Goal: Task Accomplishment & Management: Complete application form

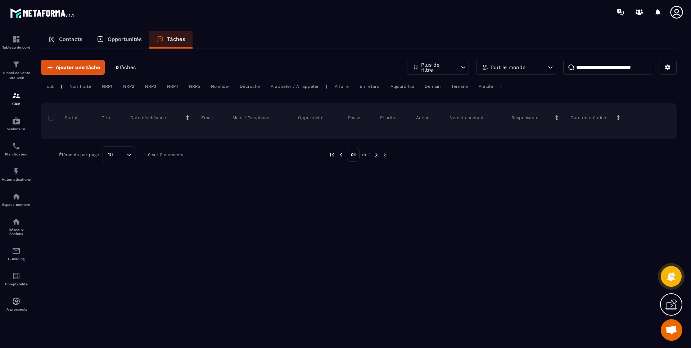
click at [122, 38] on p "Opportunités" at bounding box center [125, 39] width 34 height 6
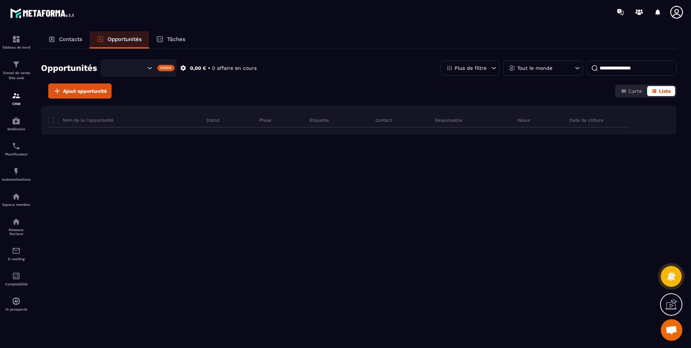
click at [17, 258] on p "E-mailing" at bounding box center [16, 259] width 29 height 4
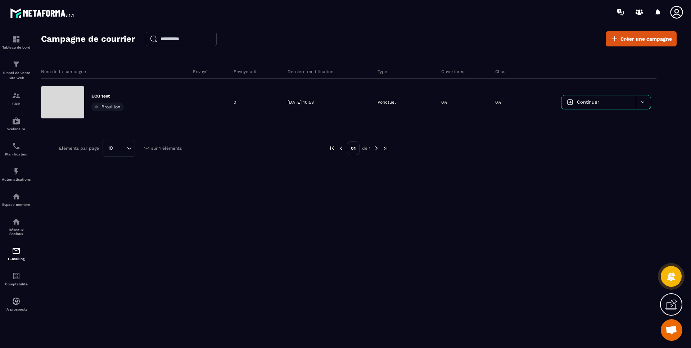
click at [99, 221] on div "Campagne de courrier Créer une campagne Nom de la campagne Envoyé Envoyé à # De…" at bounding box center [358, 192] width 635 height 323
click at [646, 100] on div at bounding box center [643, 102] width 15 height 14
click at [512, 179] on div "Nom de la campagne Envoyé Envoyé à # Dernière modification Type Ouvertures Clic…" at bounding box center [358, 129] width 635 height 144
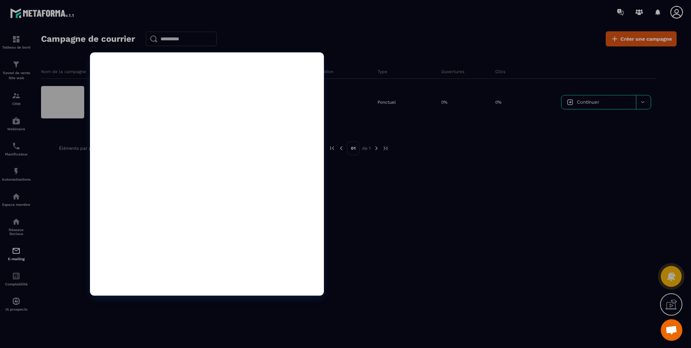
click at [63, 98] on div at bounding box center [62, 102] width 43 height 32
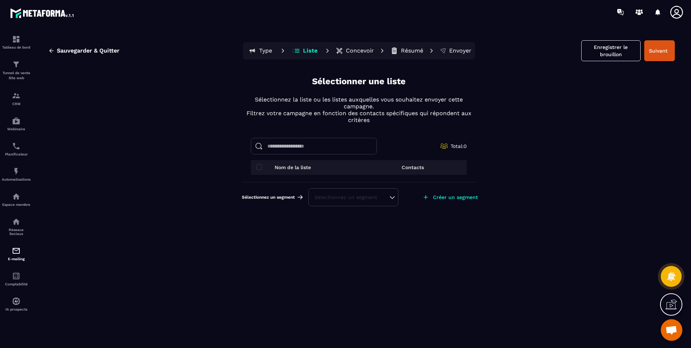
click at [350, 199] on div "Sélectionnez un segment" at bounding box center [353, 197] width 78 height 7
click at [336, 179] on li "Aucune" at bounding box center [353, 179] width 88 height 14
click at [463, 199] on p "Créer un segment" at bounding box center [455, 197] width 45 height 6
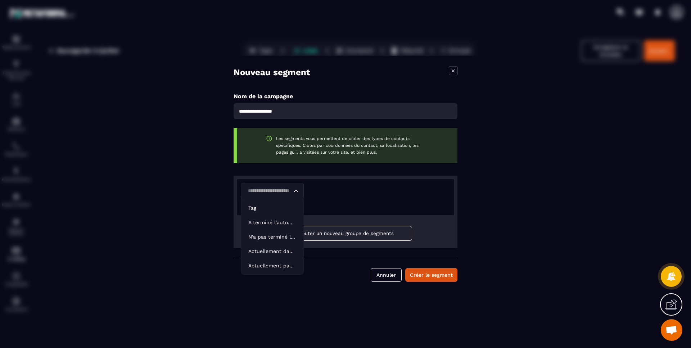
click at [287, 190] on input "Search for option" at bounding box center [268, 191] width 46 height 8
click at [272, 205] on p "Tag" at bounding box center [272, 207] width 48 height 7
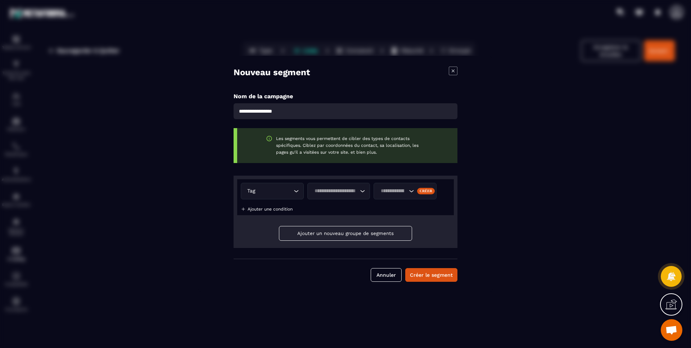
click at [336, 191] on input "Search for option" at bounding box center [335, 191] width 46 height 8
click at [336, 206] on p "Contient" at bounding box center [338, 207] width 48 height 7
click at [384, 189] on input "Search for option" at bounding box center [392, 191] width 29 height 8
click at [386, 209] on p "ECO" at bounding box center [397, 207] width 33 height 7
click at [431, 191] on div "Créer" at bounding box center [426, 190] width 18 height 6
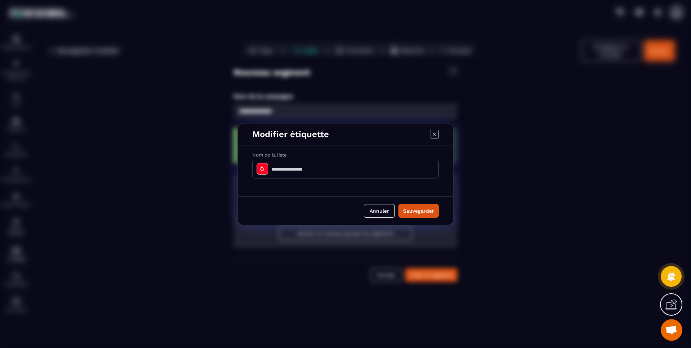
click at [317, 170] on input "Modal window" at bounding box center [345, 169] width 186 height 19
type input "********"
click at [413, 205] on button "Sauvegarder" at bounding box center [418, 211] width 40 height 14
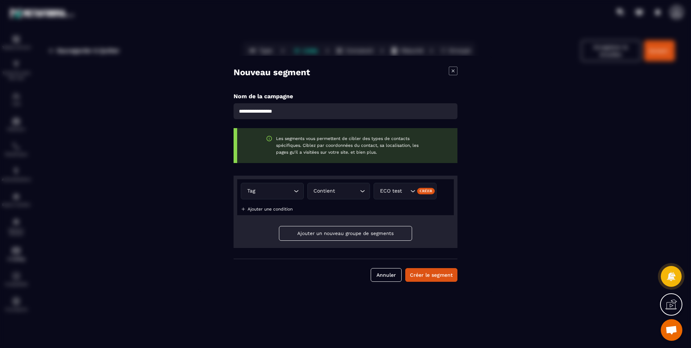
click at [442, 277] on button "Créer le segment" at bounding box center [431, 275] width 52 height 14
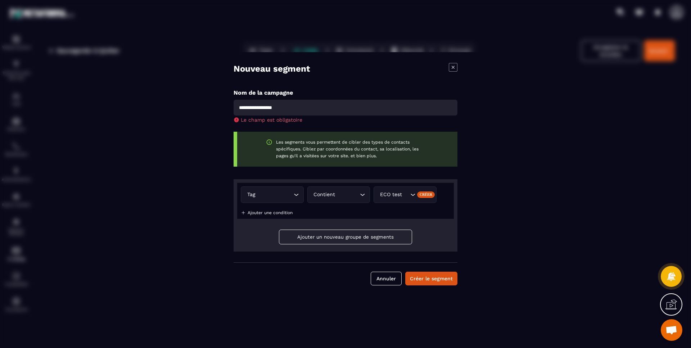
click at [282, 107] on input "Modal window" at bounding box center [345, 108] width 224 height 16
type input "********"
click at [435, 280] on button "Créer le segment" at bounding box center [431, 279] width 52 height 14
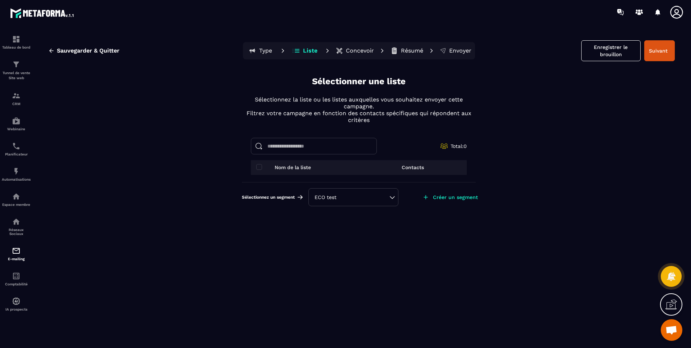
click at [358, 194] on div "ECO test" at bounding box center [353, 197] width 78 height 7
click at [336, 176] on li "ECO test" at bounding box center [353, 179] width 88 height 14
click at [358, 197] on div "ECO test" at bounding box center [353, 197] width 78 height 7
click at [0, 0] on icon at bounding box center [0, 0] width 0 height 0
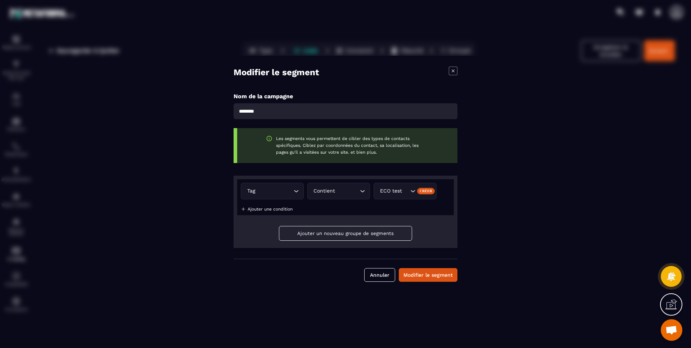
click at [375, 275] on button "Annuler" at bounding box center [379, 275] width 31 height 14
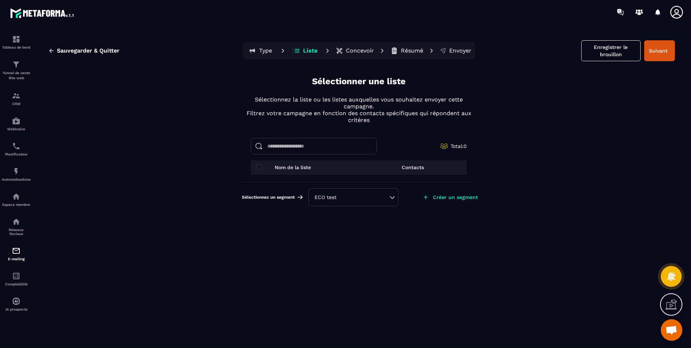
click at [679, 47] on div "Sauvegarder & Quitter Type Liste Concevoir Résumé Envoyer Enregistrer le brouil…" at bounding box center [359, 192] width 650 height 323
click at [664, 48] on button "Suivant" at bounding box center [659, 50] width 31 height 21
click at [278, 149] on input at bounding box center [314, 146] width 126 height 17
click at [260, 166] on span at bounding box center [259, 167] width 6 height 6
click at [281, 145] on input "***" at bounding box center [314, 146] width 126 height 17
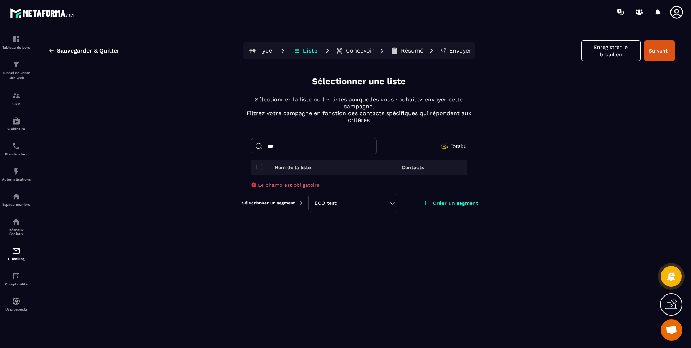
click at [281, 145] on input "***" at bounding box center [314, 146] width 126 height 17
click at [303, 151] on input "***" at bounding box center [314, 146] width 126 height 17
click at [296, 145] on input "***" at bounding box center [314, 146] width 126 height 17
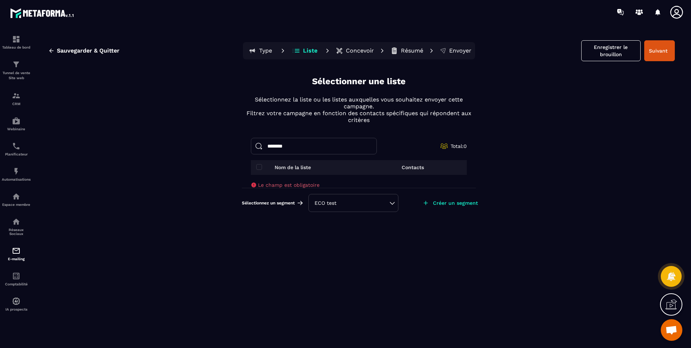
type input "********"
click at [665, 50] on button "Suivant" at bounding box center [659, 50] width 31 height 21
click at [614, 51] on button "Enregistrer le brouillon" at bounding box center [610, 50] width 59 height 21
click at [364, 205] on div "ECO test" at bounding box center [353, 202] width 78 height 7
click at [347, 183] on li "ECO test" at bounding box center [353, 185] width 88 height 14
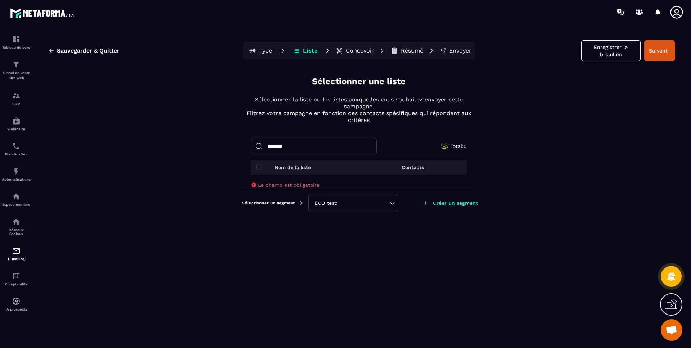
click at [83, 54] on span "Sauvegarder & Quitter" at bounding box center [88, 50] width 63 height 7
click at [95, 51] on span "Sauvegarder & Quitter" at bounding box center [88, 50] width 63 height 7
click at [95, 50] on span "Sauvegarder & Quitter" at bounding box center [88, 50] width 63 height 7
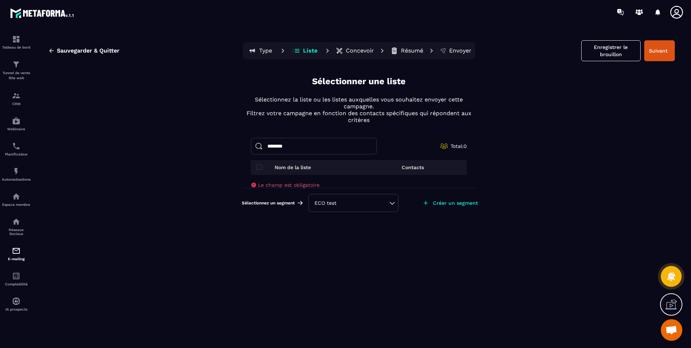
click at [18, 73] on p "Tunnel de vente Site web" at bounding box center [16, 76] width 29 height 10
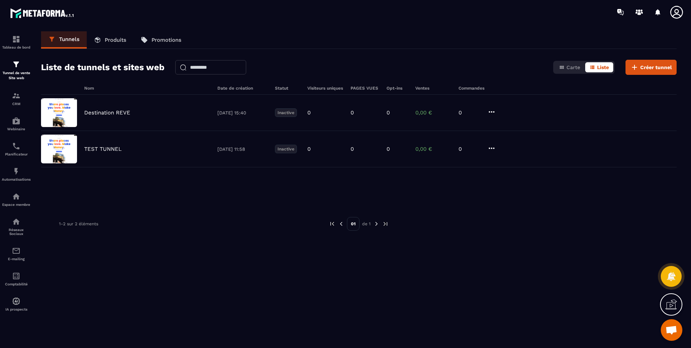
click at [0, 0] on img at bounding box center [0, 0] width 0 height 0
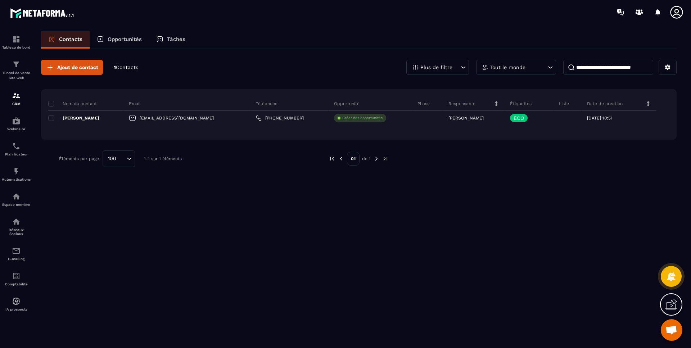
click at [19, 255] on div "E-mailing" at bounding box center [16, 253] width 29 height 14
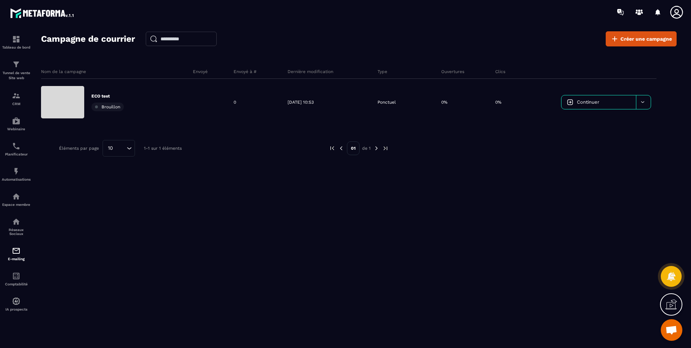
click at [650, 105] on div at bounding box center [643, 102] width 15 height 14
click at [586, 101] on span "Continuer" at bounding box center [588, 101] width 22 height 5
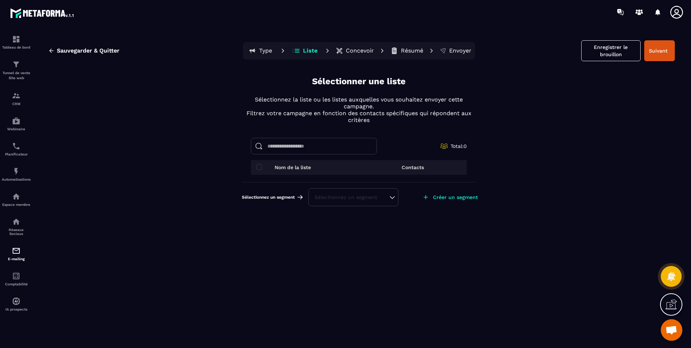
click at [353, 199] on div "Sélectionnez un segment" at bounding box center [353, 197] width 78 height 7
click at [347, 182] on li "ECO test" at bounding box center [353, 179] width 88 height 14
click at [453, 195] on p "Créer un segment" at bounding box center [455, 197] width 45 height 6
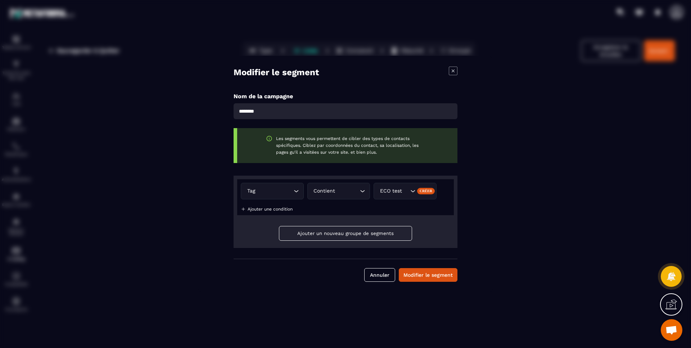
click at [263, 191] on input "Search for option" at bounding box center [274, 191] width 35 height 8
click at [286, 264] on p "Actuellement pas dans l'automatisation" at bounding box center [272, 265] width 48 height 7
click at [330, 198] on div "Loading..." at bounding box center [338, 191] width 63 height 17
click at [394, 201] on div "Actuellement pas dans l'automatisation Loading... Loading... Ajouter une condit…" at bounding box center [345, 197] width 217 height 36
click at [429, 274] on button "Modifier le segment" at bounding box center [428, 275] width 59 height 14
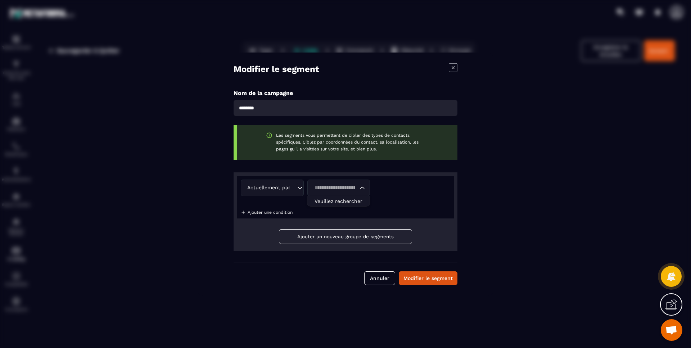
click at [348, 186] on input "Search for option" at bounding box center [335, 188] width 46 height 8
click at [342, 202] on span "Veuillez rechercher" at bounding box center [338, 201] width 48 height 6
click at [341, 189] on input "Search for option" at bounding box center [335, 188] width 46 height 8
click at [380, 276] on button "Annuler" at bounding box center [379, 278] width 31 height 14
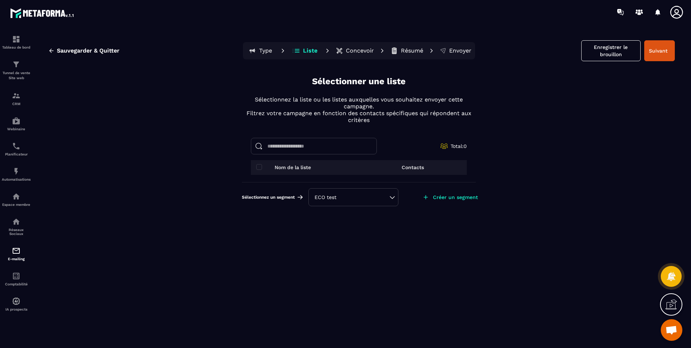
click at [333, 197] on div "ECO test" at bounding box center [353, 197] width 78 height 7
click at [0, 0] on img at bounding box center [0, 0] width 0 height 0
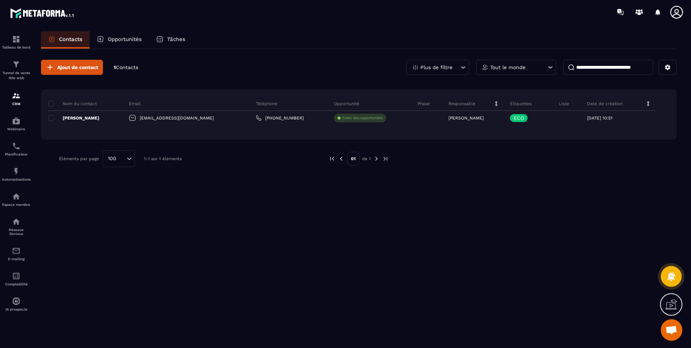
click at [342, 117] on p "Créer des opportunités" at bounding box center [362, 117] width 40 height 5
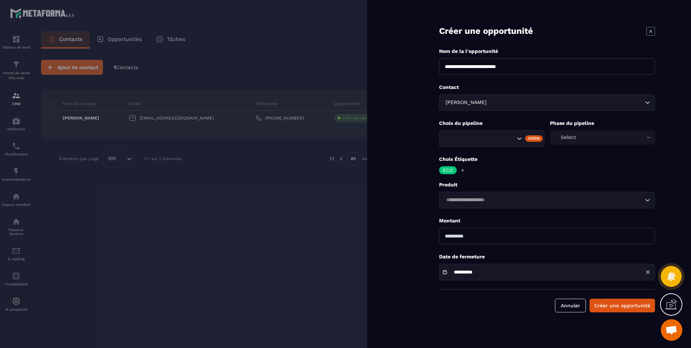
click at [481, 139] on input "Search for option" at bounding box center [479, 139] width 71 height 8
click at [448, 171] on p "ECO" at bounding box center [447, 170] width 10 height 5
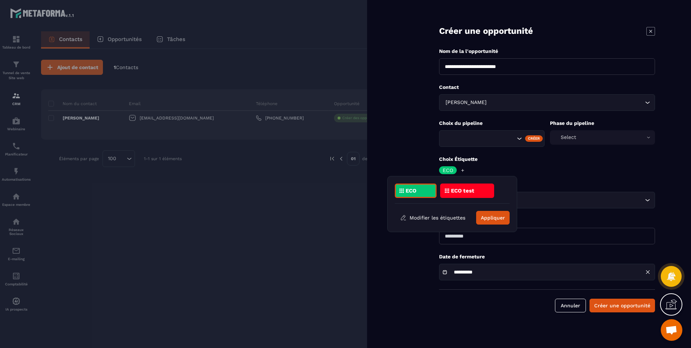
click at [473, 193] on p "ECO test" at bounding box center [462, 190] width 23 height 5
click at [452, 190] on p "ECO test" at bounding box center [462, 190] width 23 height 5
click at [498, 214] on button "Appliquer" at bounding box center [492, 218] width 33 height 14
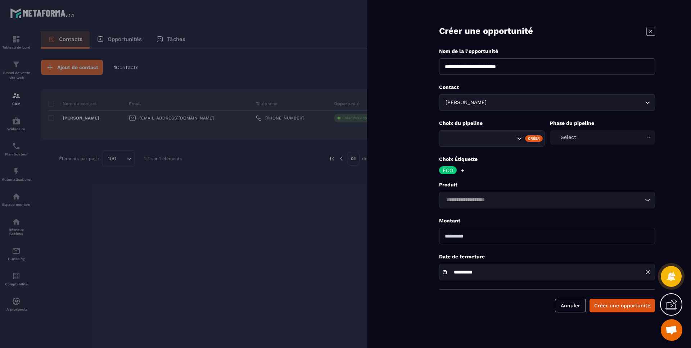
click at [609, 305] on button "Créer une opportunité" at bounding box center [621, 306] width 65 height 14
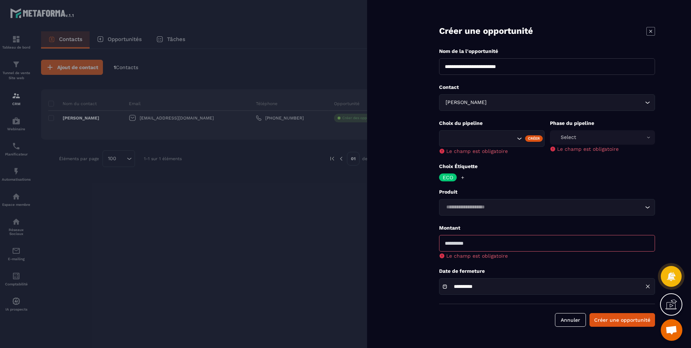
click at [480, 240] on input "number" at bounding box center [547, 243] width 216 height 17
drag, startPoint x: 457, startPoint y: 240, endPoint x: 366, endPoint y: 248, distance: 91.3
click at [366, 248] on div "**********" at bounding box center [345, 174] width 691 height 348
type input "**"
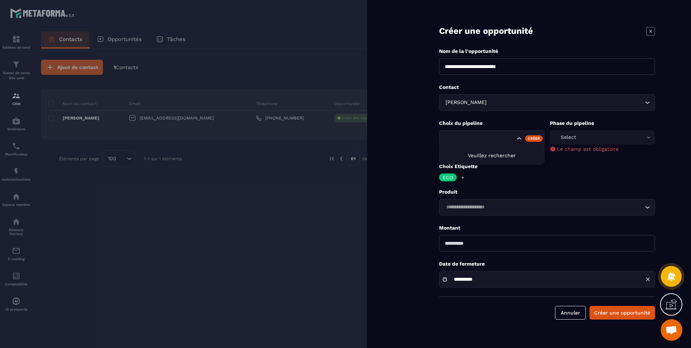
click at [469, 136] on input "Search for option" at bounding box center [479, 139] width 71 height 8
click at [445, 178] on p "ECO" at bounding box center [447, 177] width 10 height 5
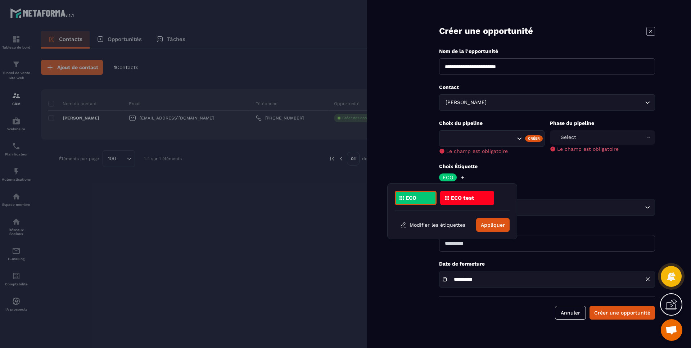
click at [416, 201] on div "ECO" at bounding box center [416, 198] width 42 height 14
click at [467, 204] on div "ECO test" at bounding box center [467, 198] width 54 height 14
click at [480, 203] on div "ECO test" at bounding box center [467, 198] width 54 height 14
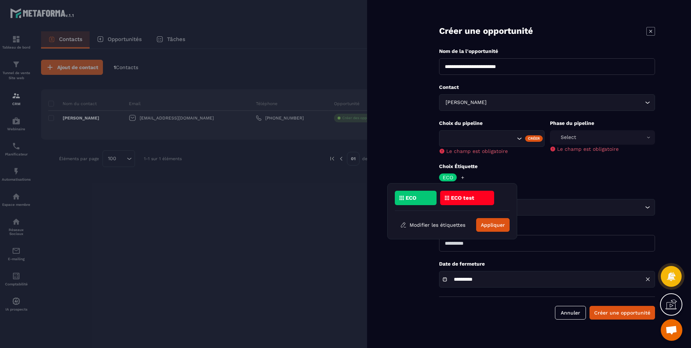
click at [480, 203] on div "ECO test" at bounding box center [467, 198] width 54 height 14
click at [503, 224] on button "Appliquer" at bounding box center [492, 225] width 33 height 14
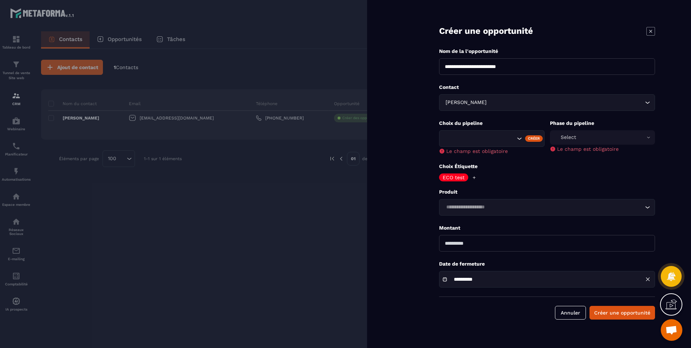
click at [585, 141] on div "Select" at bounding box center [602, 137] width 105 height 14
click at [601, 150] on ul at bounding box center [601, 152] width 105 height 12
click at [649, 135] on div "Select" at bounding box center [602, 137] width 105 height 14
click at [532, 137] on div "Créer" at bounding box center [534, 138] width 18 height 6
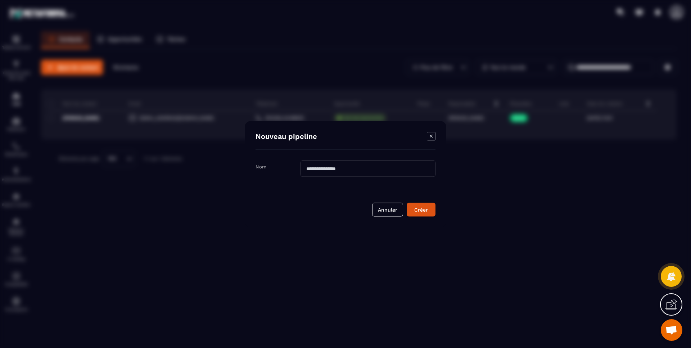
click at [377, 169] on input "Modal window" at bounding box center [367, 168] width 135 height 17
click at [400, 208] on button "Annuler" at bounding box center [387, 210] width 31 height 14
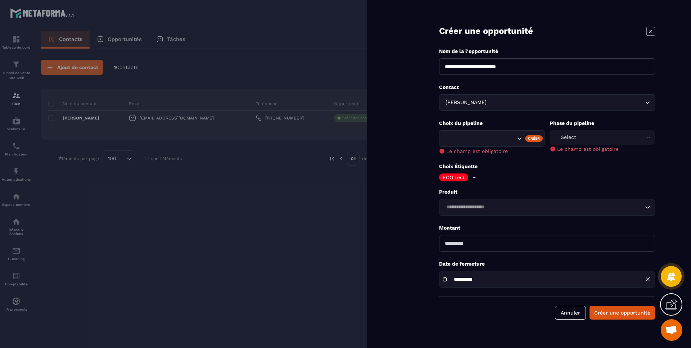
click at [573, 313] on button "Annuler" at bounding box center [570, 313] width 31 height 14
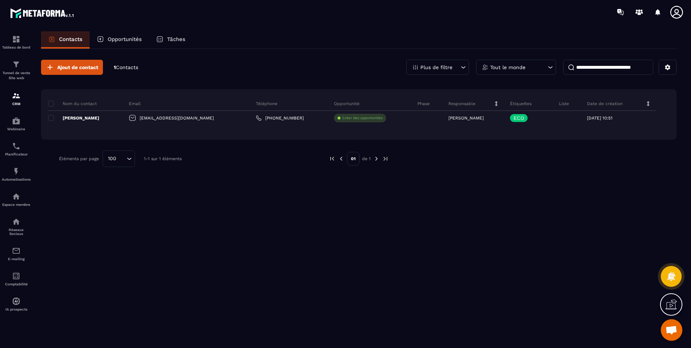
click at [0, 0] on img at bounding box center [0, 0] width 0 height 0
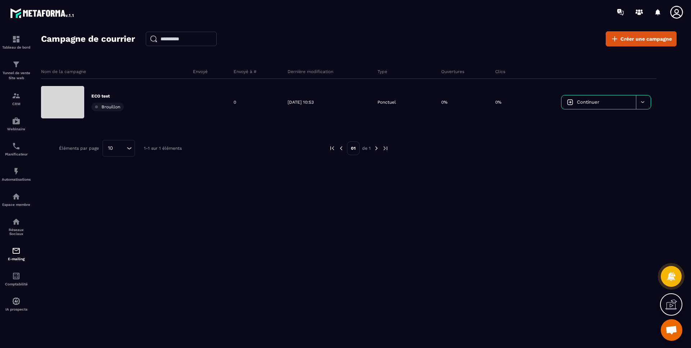
click at [646, 101] on div at bounding box center [643, 102] width 15 height 14
click at [591, 118] on span "Supprimer le campaign" at bounding box center [594, 120] width 52 height 5
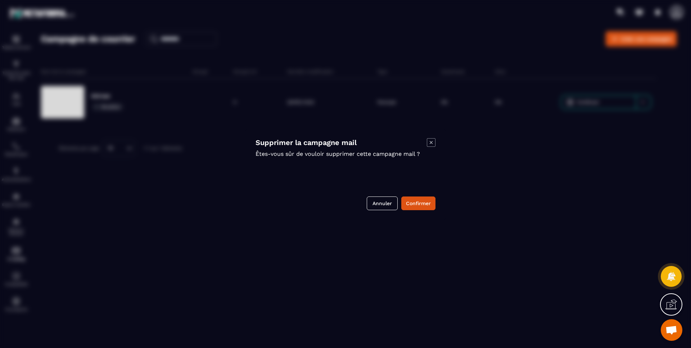
click at [426, 200] on button "Confirmer" at bounding box center [418, 203] width 34 height 14
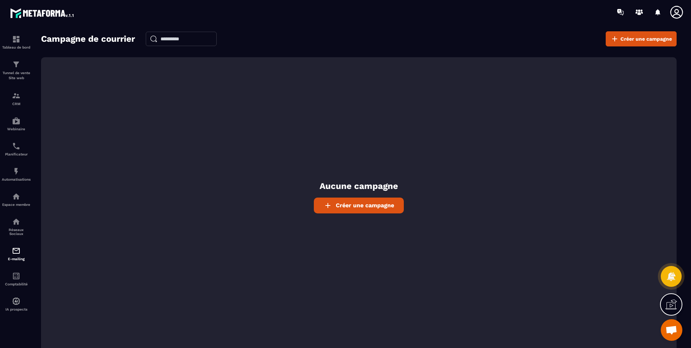
click at [0, 0] on img at bounding box center [0, 0] width 0 height 0
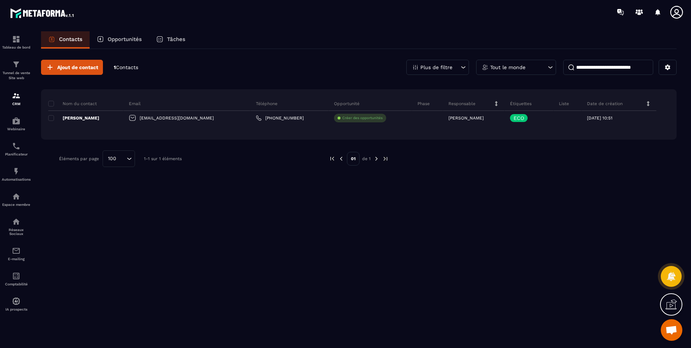
click at [513, 119] on p "ECO" at bounding box center [518, 117] width 10 height 5
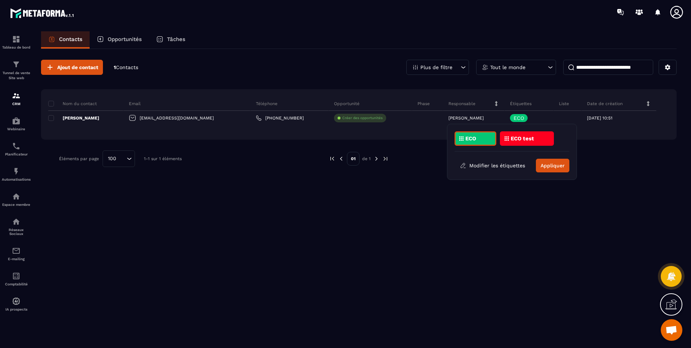
click at [478, 139] on div "ECO" at bounding box center [475, 138] width 42 height 14
click at [529, 139] on p "ECO test" at bounding box center [521, 138] width 23 height 5
click at [553, 164] on button "Appliquer" at bounding box center [552, 166] width 33 height 14
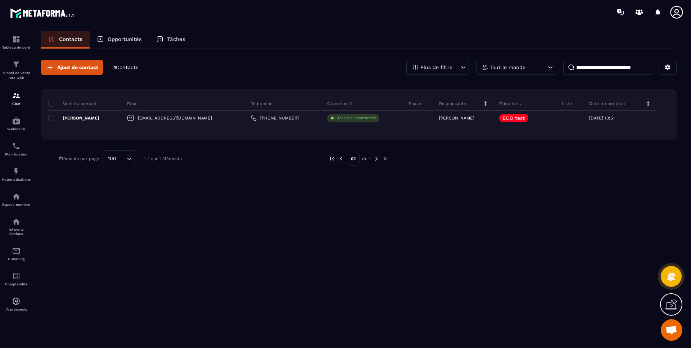
click at [0, 0] on img at bounding box center [0, 0] width 0 height 0
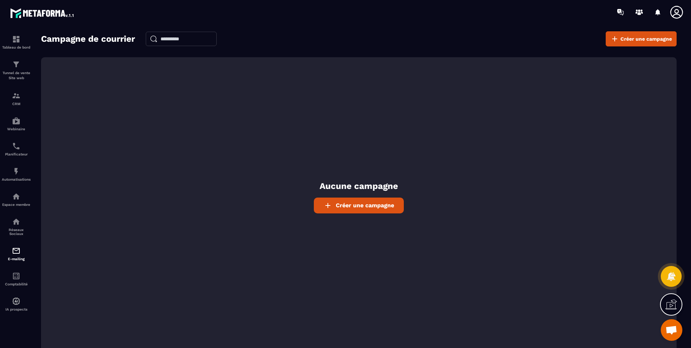
click at [367, 206] on span "Créer une campagne" at bounding box center [365, 205] width 58 height 7
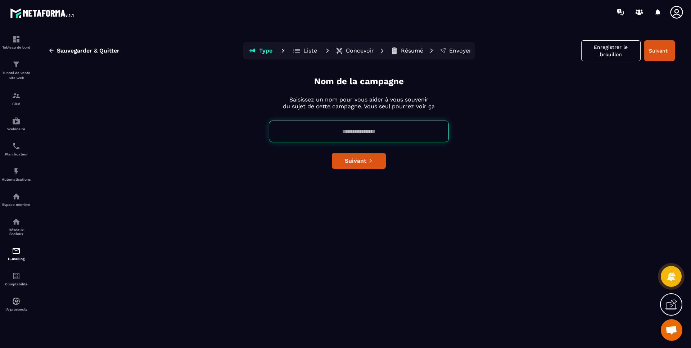
click at [374, 130] on input at bounding box center [359, 132] width 180 height 22
type input "********"
click at [366, 161] on button "Suivant" at bounding box center [359, 161] width 54 height 16
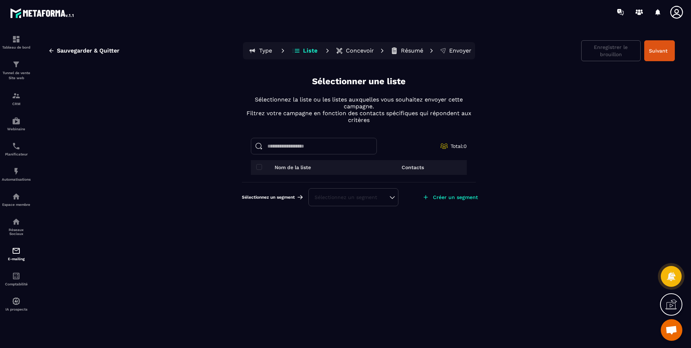
click at [378, 197] on div "Sélectionnez un segment" at bounding box center [353, 197] width 78 height 7
click at [333, 181] on li "ECO test" at bounding box center [353, 179] width 88 height 14
click at [350, 198] on div "ECO test" at bounding box center [353, 197] width 78 height 7
click at [479, 258] on div "Sauvegarder & Quitter Type Liste Concevoir Résumé Envoyer Enregistrer le brouil…" at bounding box center [359, 192] width 650 height 323
click at [606, 56] on button "Enregistrer le brouillon" at bounding box center [610, 50] width 59 height 21
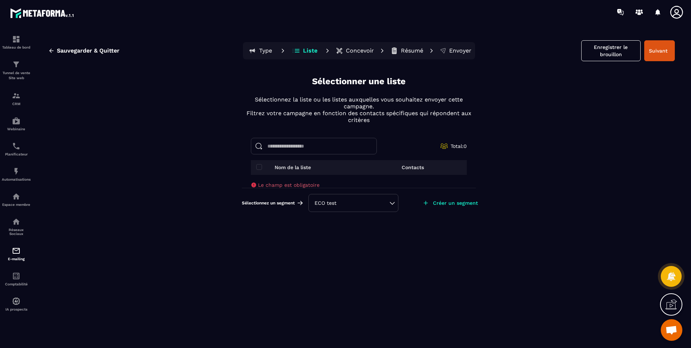
click at [653, 52] on button "Suivant" at bounding box center [659, 50] width 31 height 21
click at [81, 52] on span "Sauvegarder & Quitter" at bounding box center [88, 50] width 63 height 7
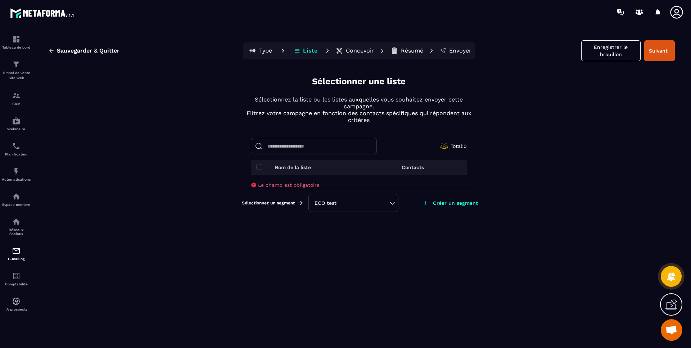
click at [278, 143] on input at bounding box center [314, 146] width 126 height 17
drag, startPoint x: 281, startPoint y: 143, endPoint x: 184, endPoint y: 142, distance: 97.1
click at [184, 142] on div "Sauvegarder & Quitter Type Liste Concevoir Résumé Envoyer Enregistrer le brouil…" at bounding box center [359, 192] width 650 height 323
type input "**********"
click at [459, 206] on div "Créer un segment" at bounding box center [449, 203] width 67 height 16
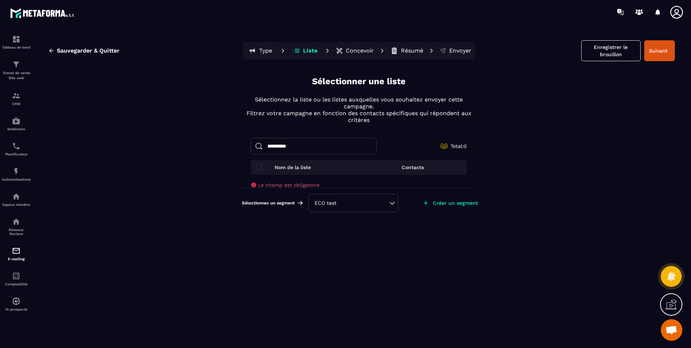
drag, startPoint x: 307, startPoint y: 150, endPoint x: 186, endPoint y: 145, distance: 120.6
click at [186, 145] on div "**********" at bounding box center [359, 192] width 650 height 323
click at [72, 54] on span "Sauvegarder & Quitter" at bounding box center [88, 50] width 63 height 7
click at [15, 248] on img at bounding box center [16, 250] width 9 height 9
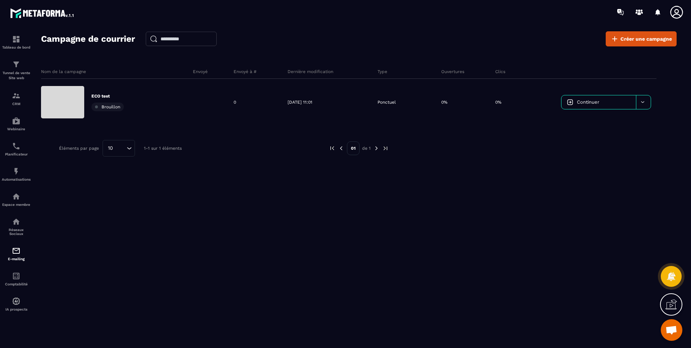
click at [21, 98] on div "CRM" at bounding box center [16, 98] width 29 height 14
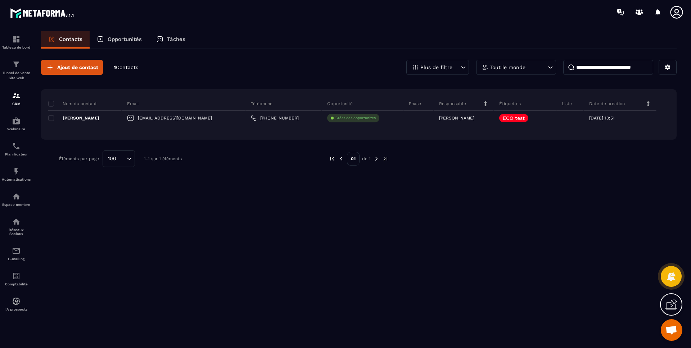
click at [449, 67] on p "Plus de filtre" at bounding box center [436, 67] width 32 height 5
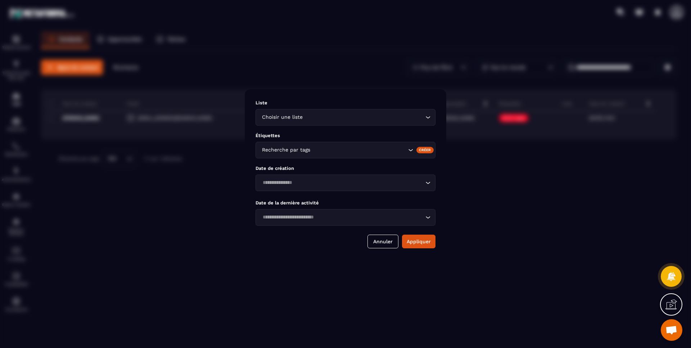
click at [368, 120] on input "Search for option" at bounding box center [363, 117] width 119 height 8
click at [360, 101] on p "Liste" at bounding box center [345, 102] width 180 height 5
click at [361, 154] on input "Search for option" at bounding box center [333, 150] width 146 height 8
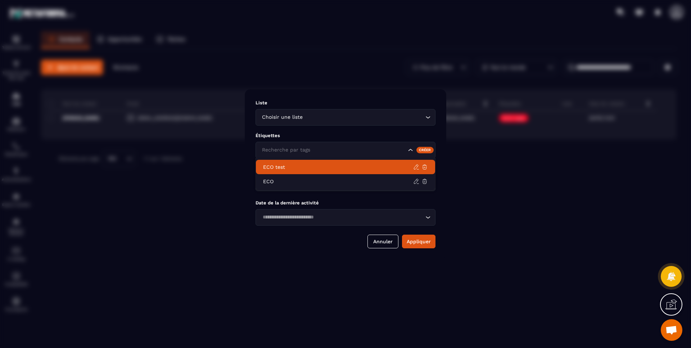
click at [336, 130] on div "Liste Choisir une liste Loading... Étiquettes Recherche par tags Créer Date de …" at bounding box center [345, 174] width 201 height 170
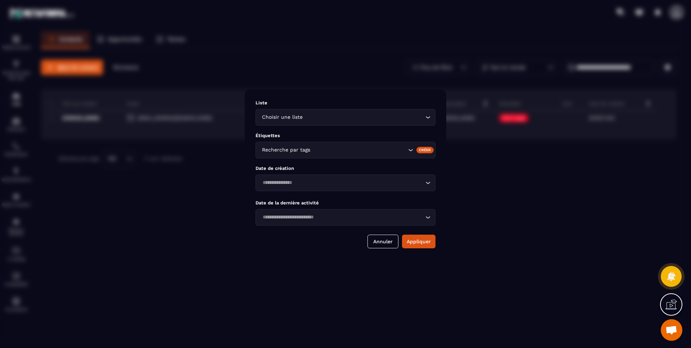
click at [382, 241] on button "Annuler" at bounding box center [382, 242] width 31 height 14
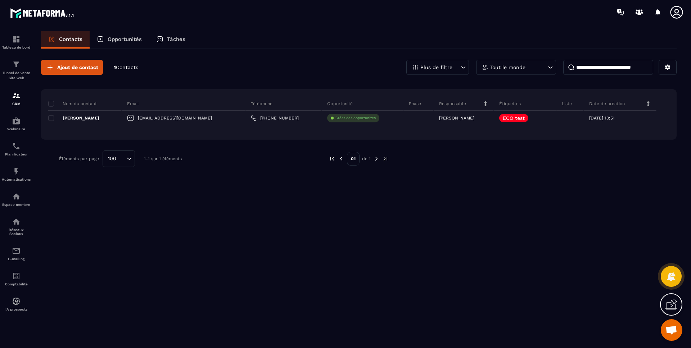
click at [563, 103] on p "Liste" at bounding box center [567, 104] width 10 height 6
click at [0, 0] on icon at bounding box center [0, 0] width 0 height 0
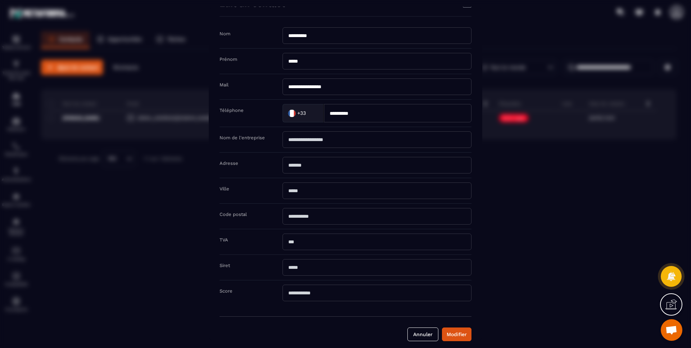
scroll to position [29, 0]
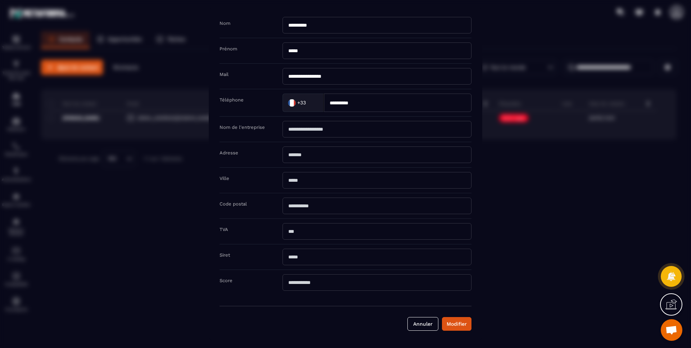
click at [430, 330] on button "Annuler" at bounding box center [422, 324] width 31 height 14
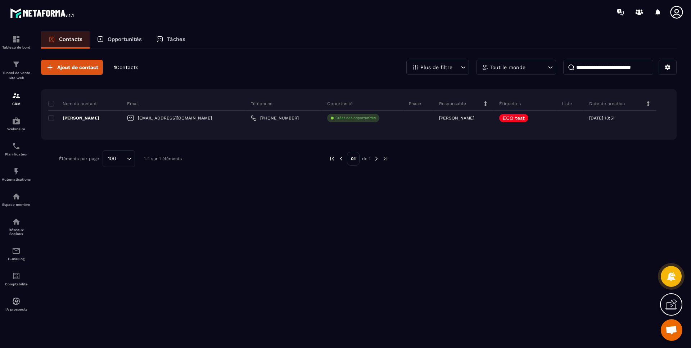
click at [124, 37] on p "Opportunités" at bounding box center [125, 39] width 34 height 6
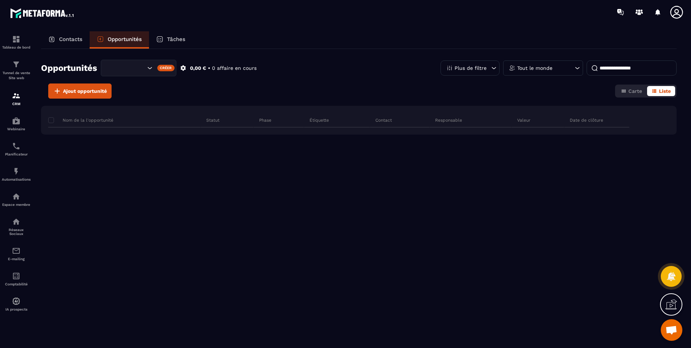
click at [74, 43] on div "Contacts" at bounding box center [65, 39] width 49 height 17
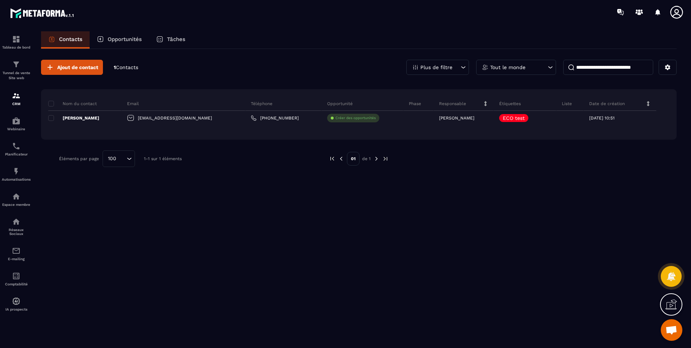
click at [123, 71] on p "1 Contacts" at bounding box center [126, 67] width 24 height 7
click at [118, 35] on div "Opportunités" at bounding box center [119, 39] width 59 height 17
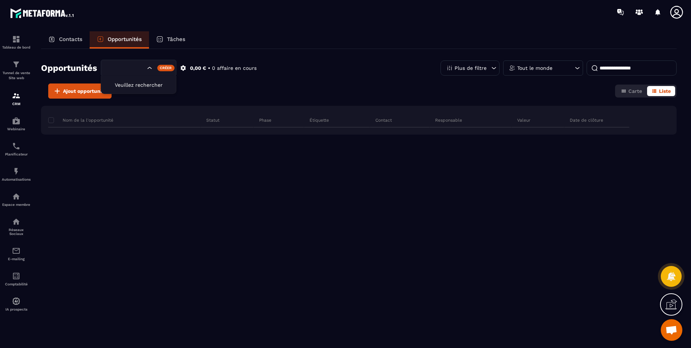
click at [127, 67] on input "Search for option" at bounding box center [126, 68] width 38 height 8
click at [167, 69] on div "Créer" at bounding box center [166, 68] width 18 height 6
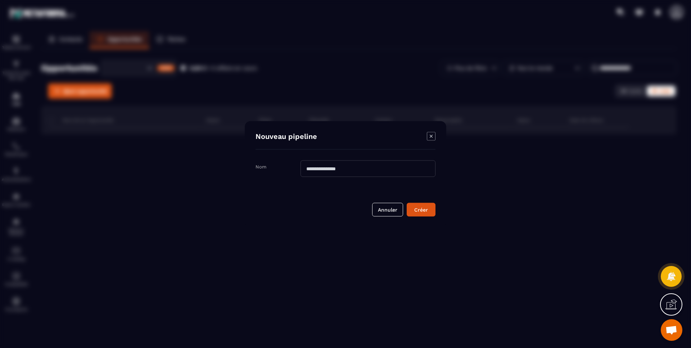
click at [363, 171] on input "Modal window" at bounding box center [367, 168] width 135 height 17
type input "********"
click at [425, 210] on div "Créer" at bounding box center [420, 209] width 19 height 7
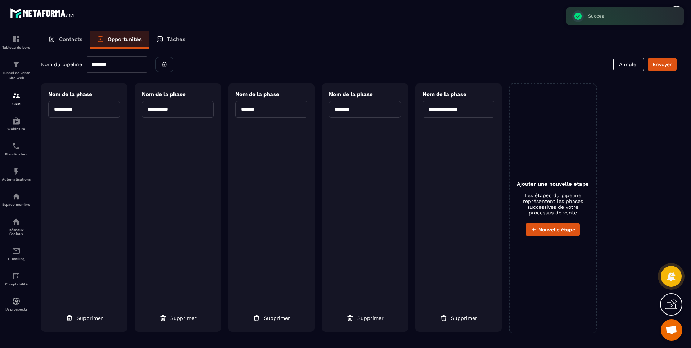
scroll to position [1, 0]
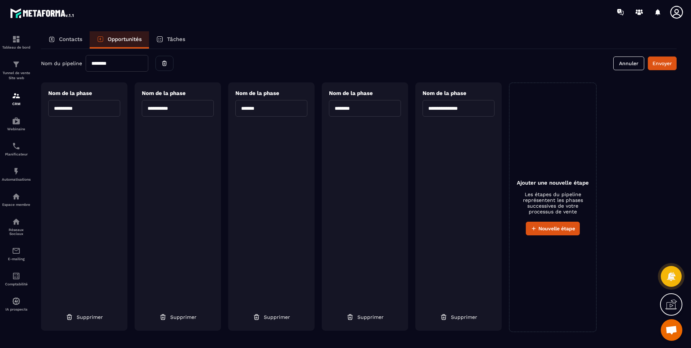
click at [180, 37] on p "Tâches" at bounding box center [176, 39] width 18 height 6
